Goal: Task Accomplishment & Management: Complete application form

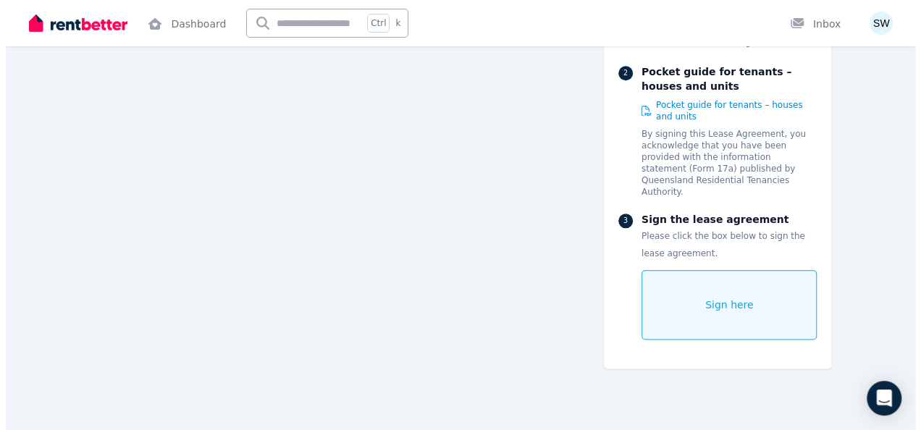
scroll to position [8895, 0]
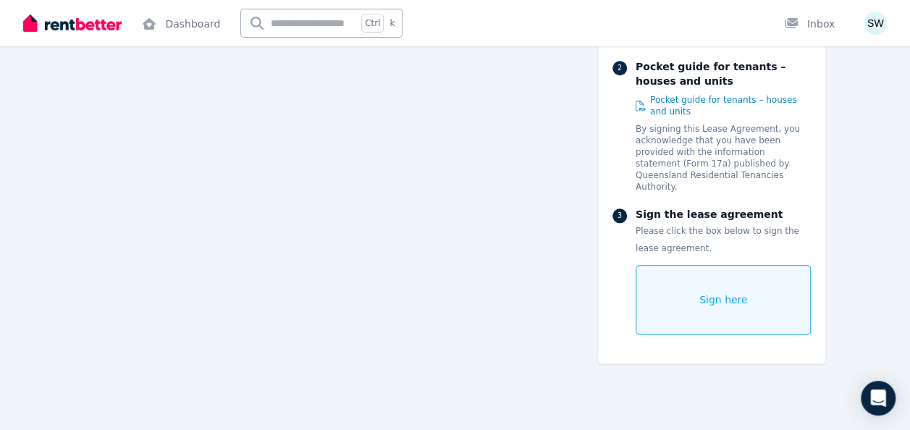
click at [724, 307] on div "Sign here" at bounding box center [724, 300] width 176 height 70
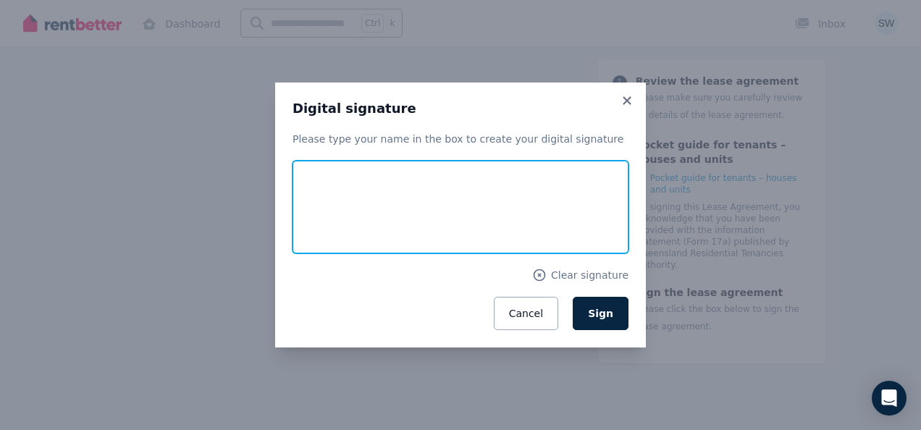
click at [550, 177] on input "text" at bounding box center [461, 207] width 336 height 93
type input "*****"
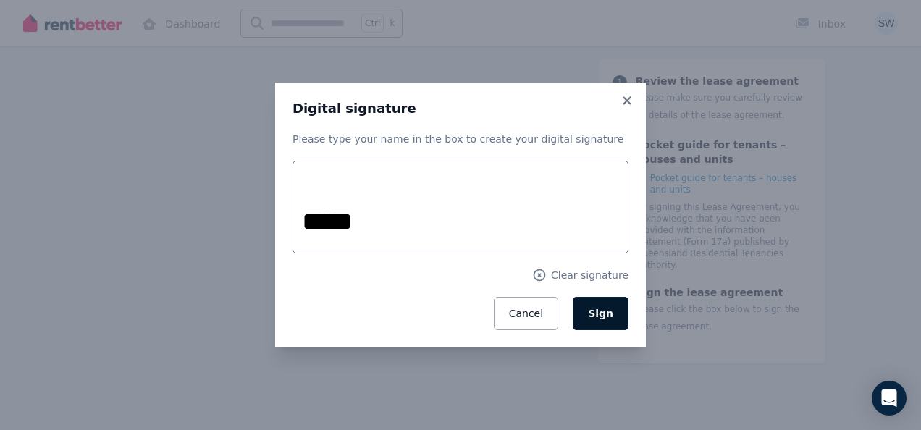
click at [603, 313] on span "Sign" at bounding box center [600, 314] width 25 height 12
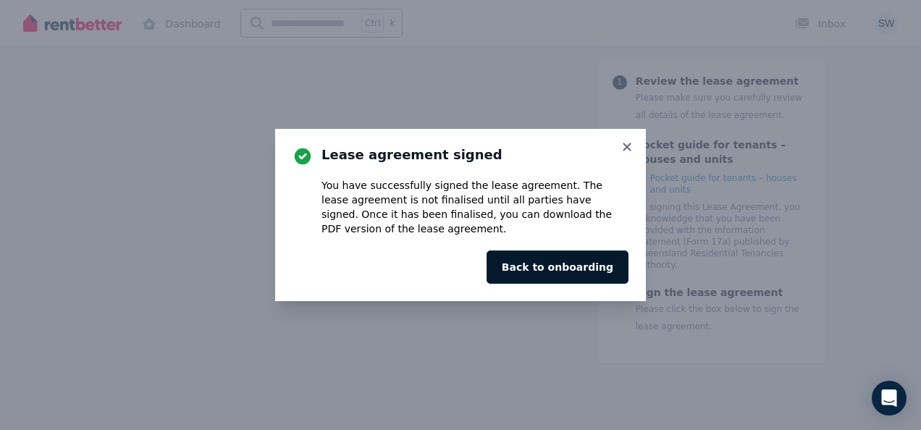
click at [594, 277] on button "Back to onboarding" at bounding box center [558, 267] width 142 height 33
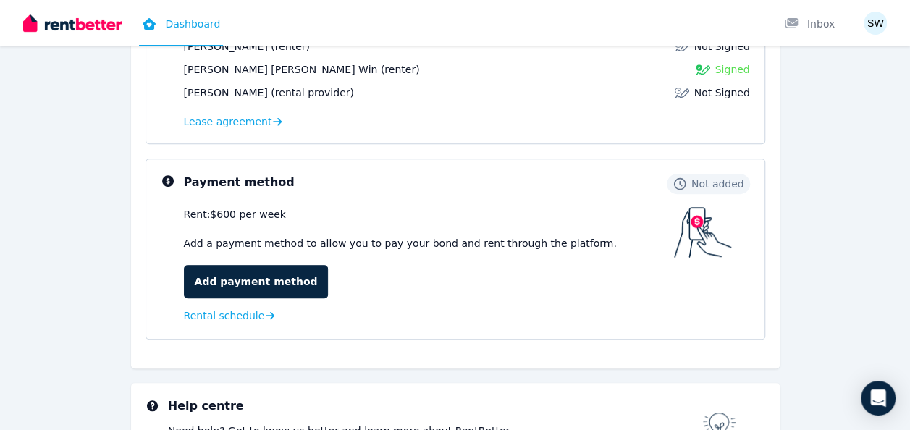
scroll to position [287, 0]
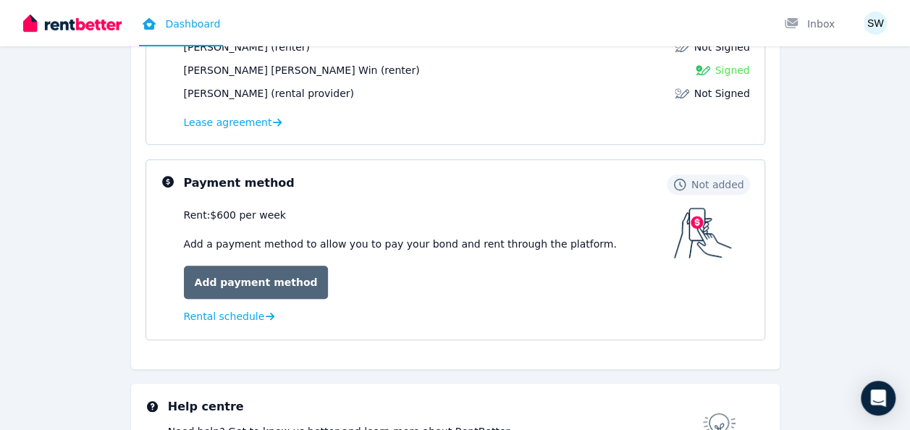
click at [266, 288] on link "Add payment method" at bounding box center [256, 282] width 145 height 33
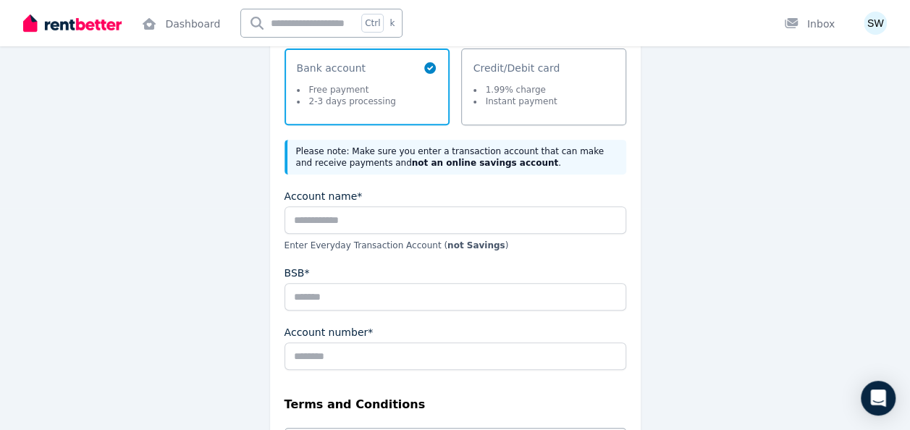
scroll to position [227, 0]
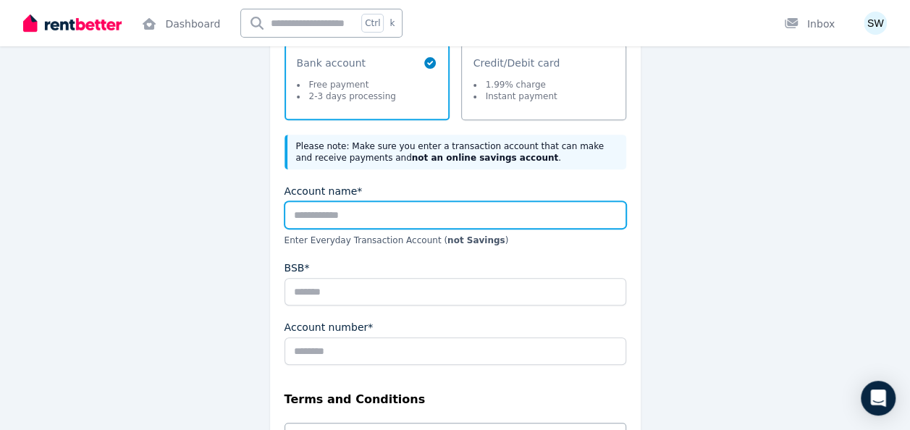
click at [483, 209] on input "Account name*" at bounding box center [456, 215] width 342 height 28
type input "**********"
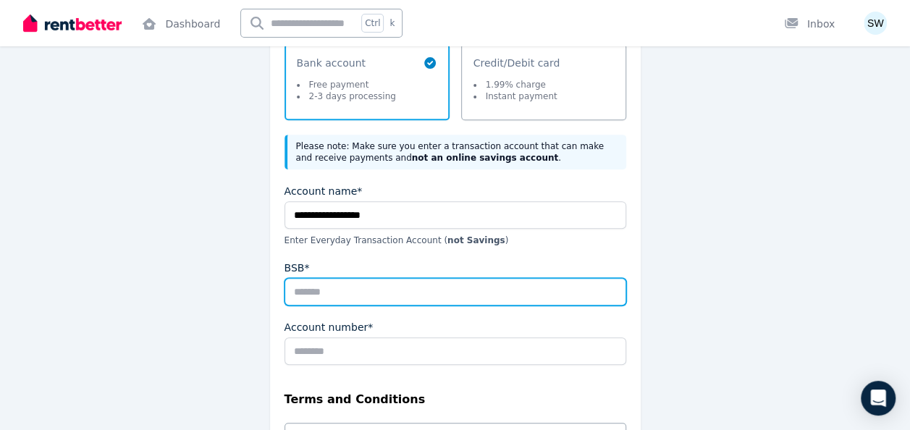
click at [413, 302] on input "BSB*" at bounding box center [456, 292] width 342 height 28
type input "******"
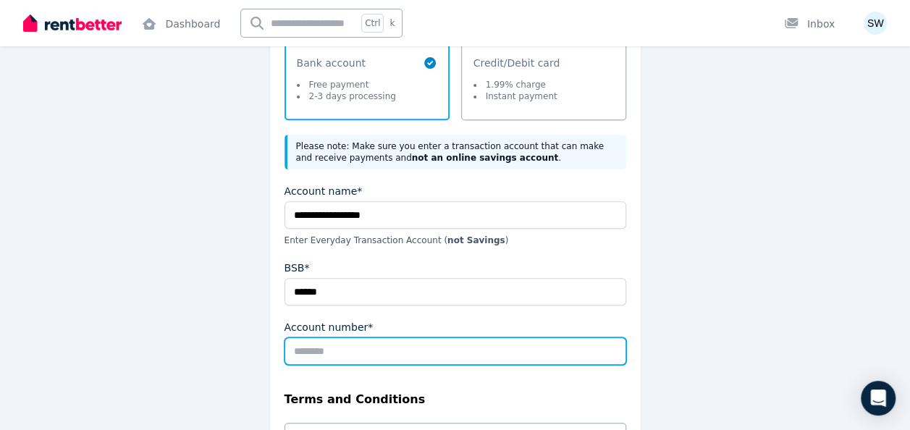
click at [384, 350] on input "Account number*" at bounding box center [456, 351] width 342 height 28
click at [434, 355] on input "Account number*" at bounding box center [456, 351] width 342 height 28
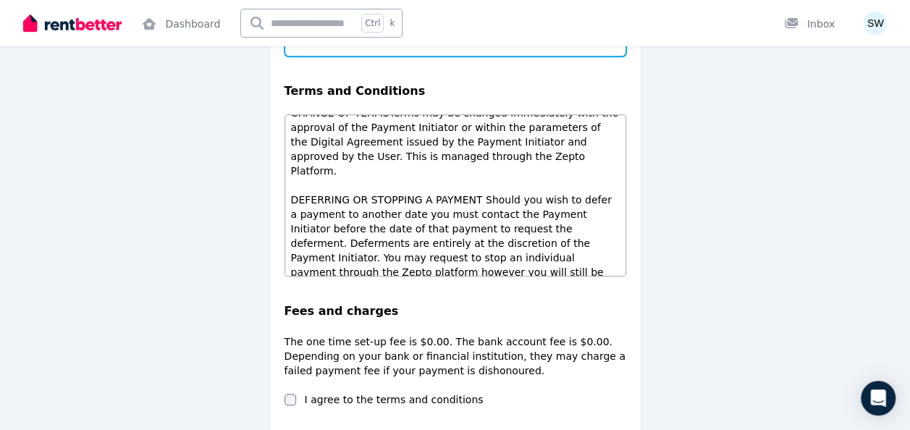
scroll to position [653, 0]
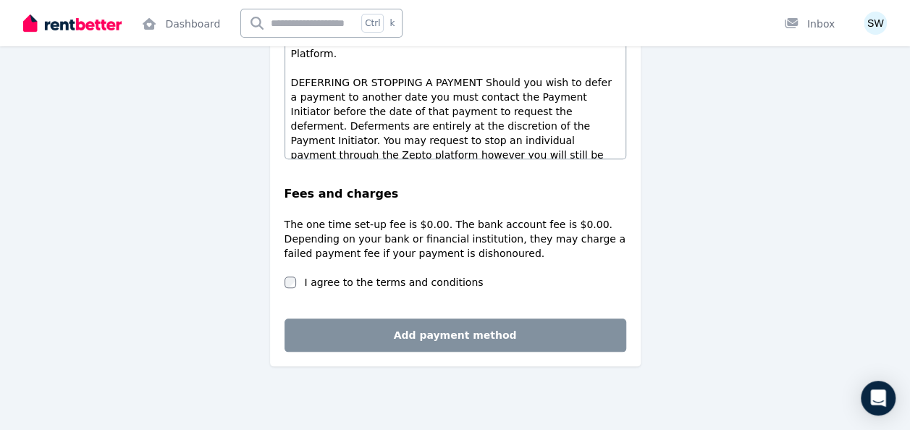
type input "********"
click at [432, 282] on label "I agree to the terms and conditions" at bounding box center [394, 282] width 179 height 14
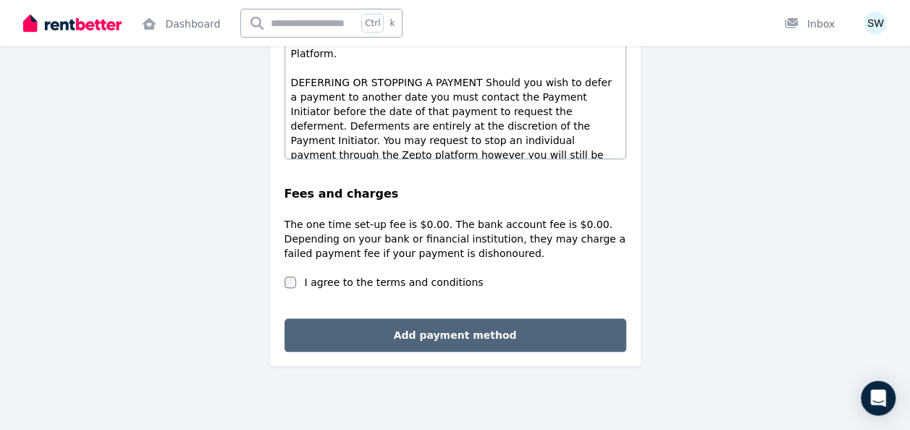
click at [442, 332] on button "Add payment method" at bounding box center [456, 335] width 342 height 33
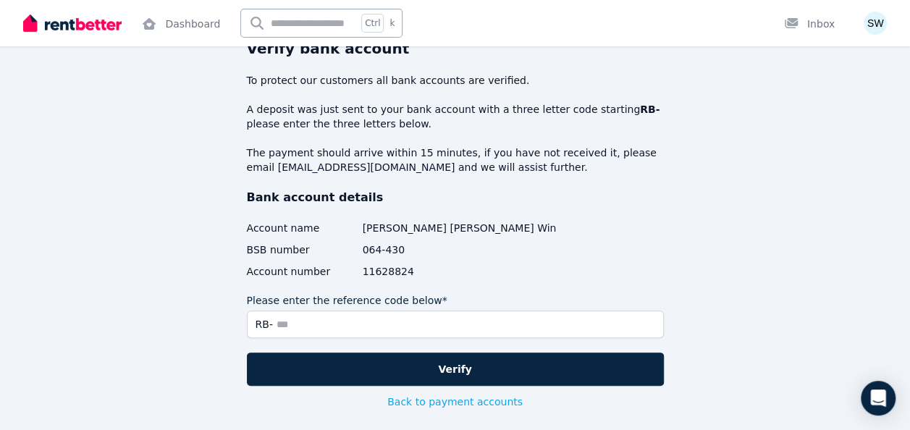
scroll to position [72, 0]
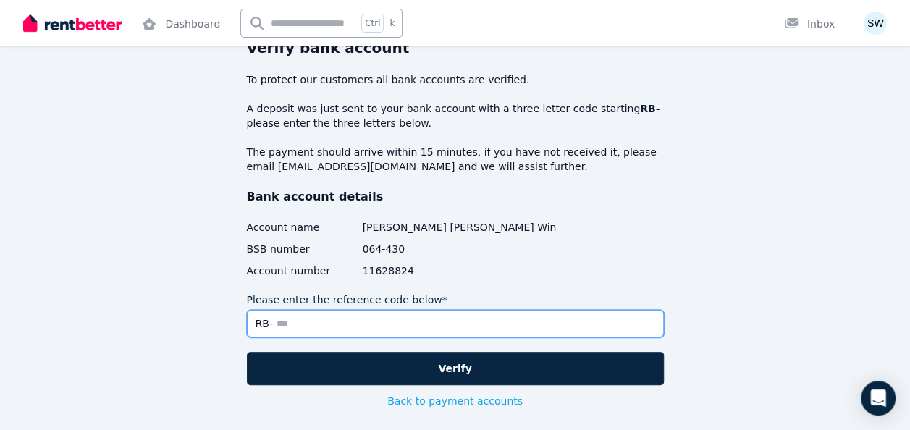
click at [482, 313] on input "Please enter the reference code below*" at bounding box center [455, 324] width 417 height 28
type input "*"
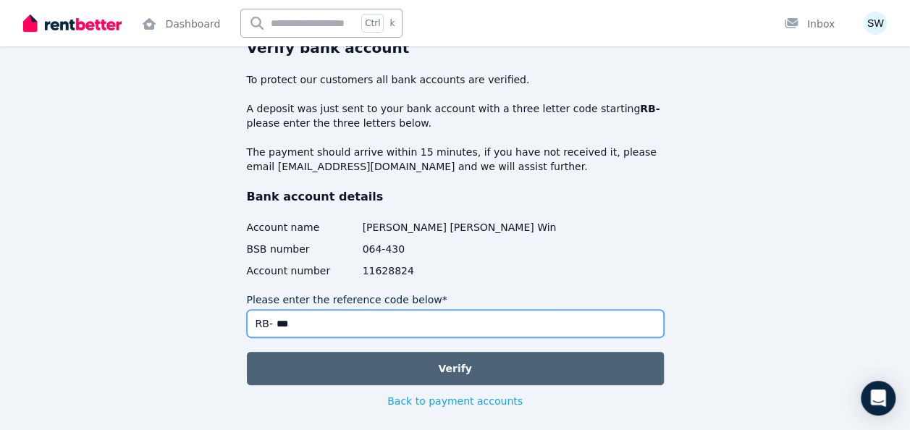
type input "***"
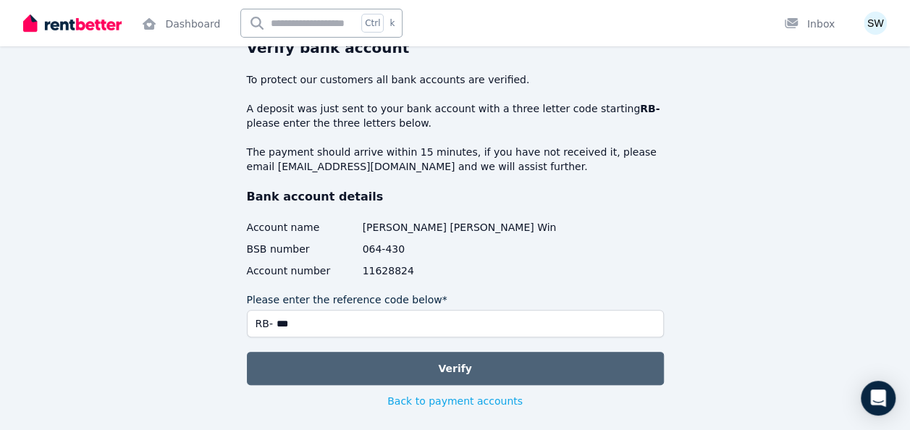
click at [461, 374] on button "Verify" at bounding box center [455, 368] width 417 height 33
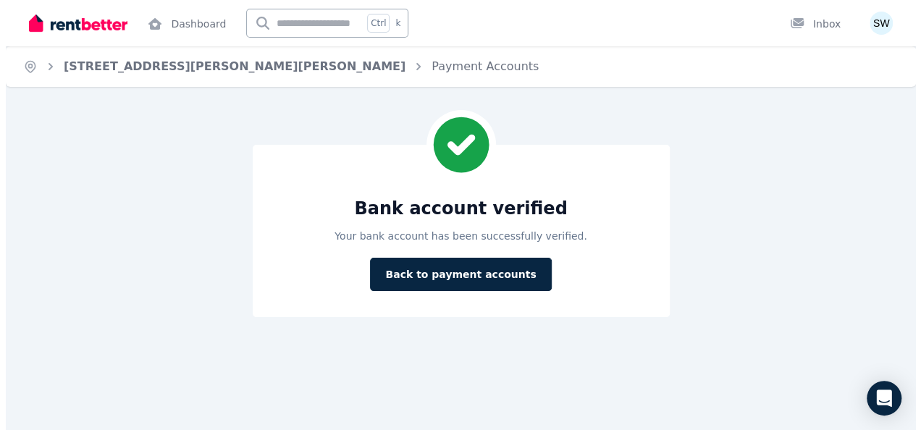
scroll to position [0, 0]
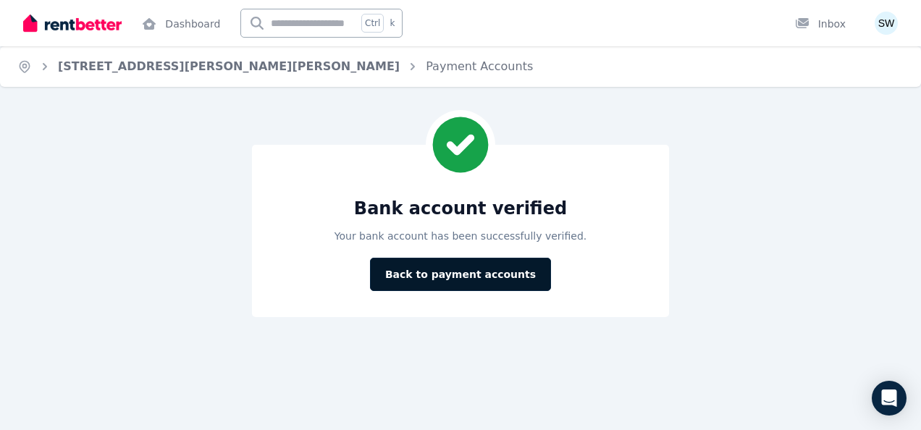
click at [471, 275] on button "Back to payment accounts" at bounding box center [460, 274] width 181 height 33
